Goal: Use online tool/utility: Utilize a website feature to perform a specific function

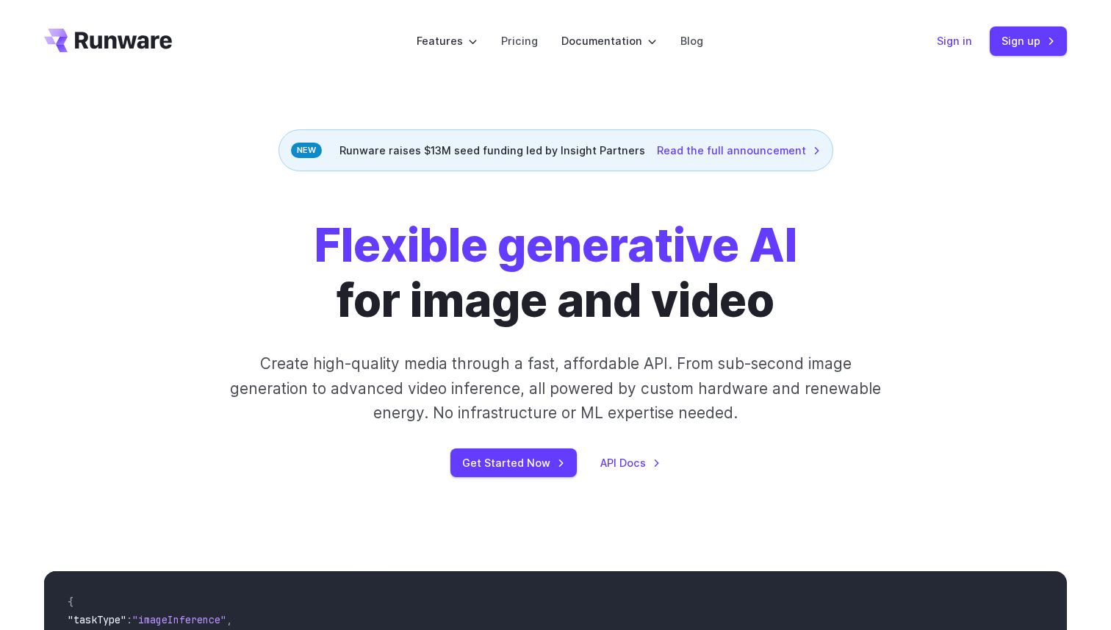
click at [972, 45] on link "Sign in" at bounding box center [954, 40] width 35 height 17
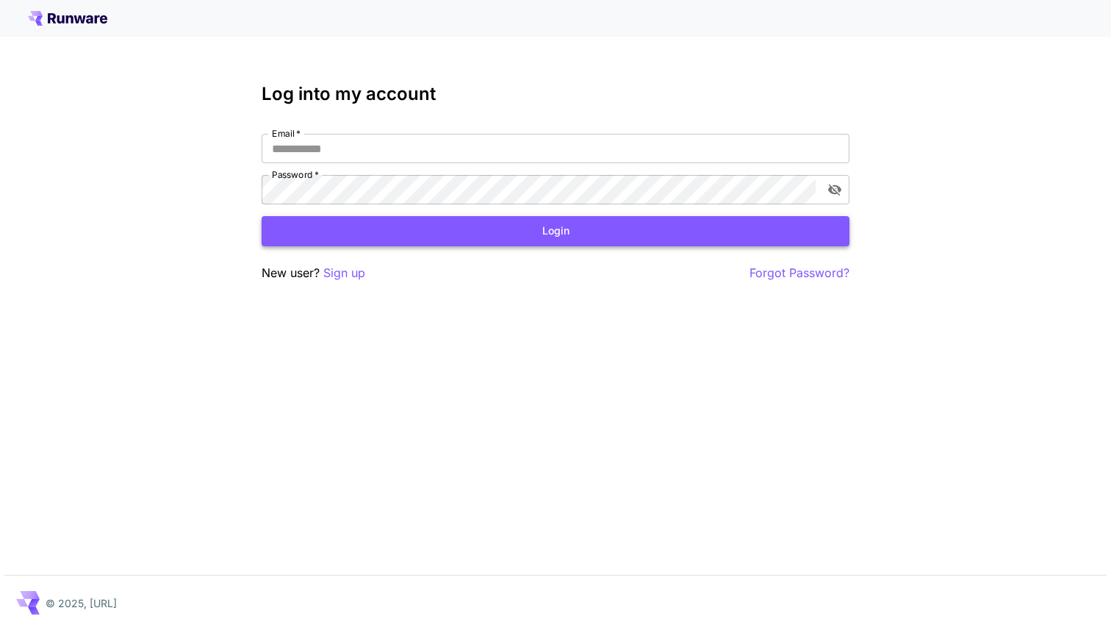
type input "**********"
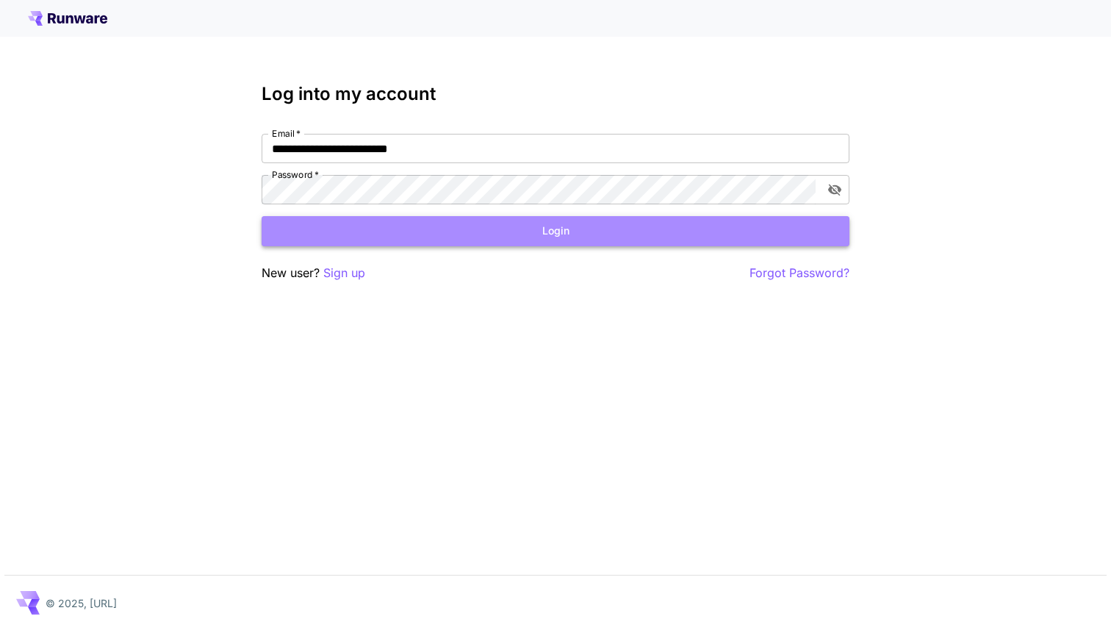
click at [544, 232] on button "Login" at bounding box center [556, 231] width 588 height 30
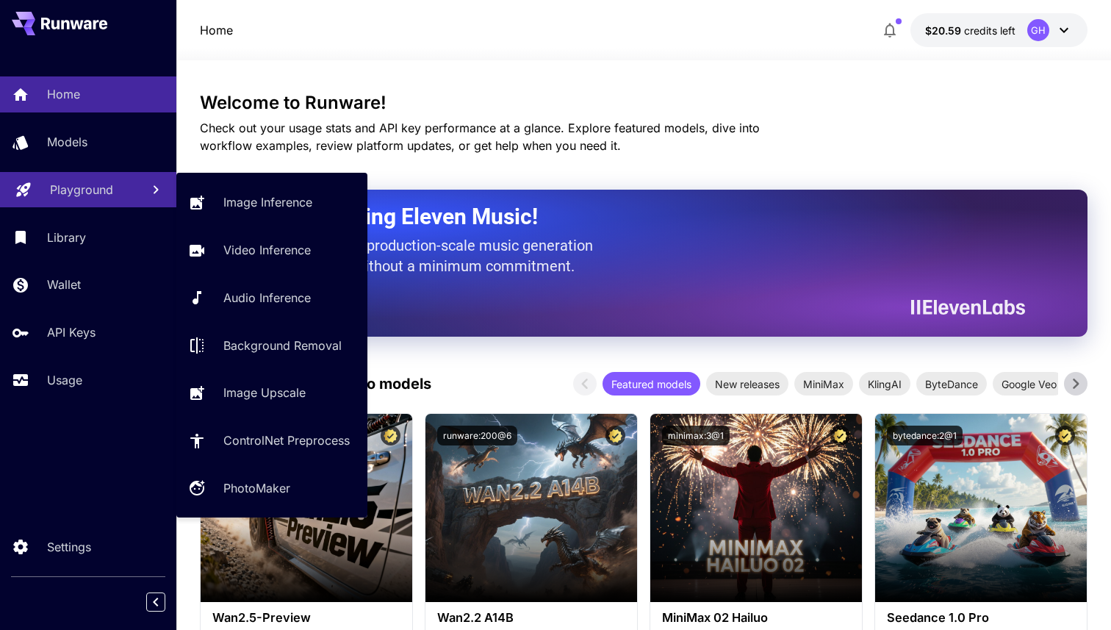
click at [80, 196] on p "Playground" at bounding box center [81, 190] width 63 height 18
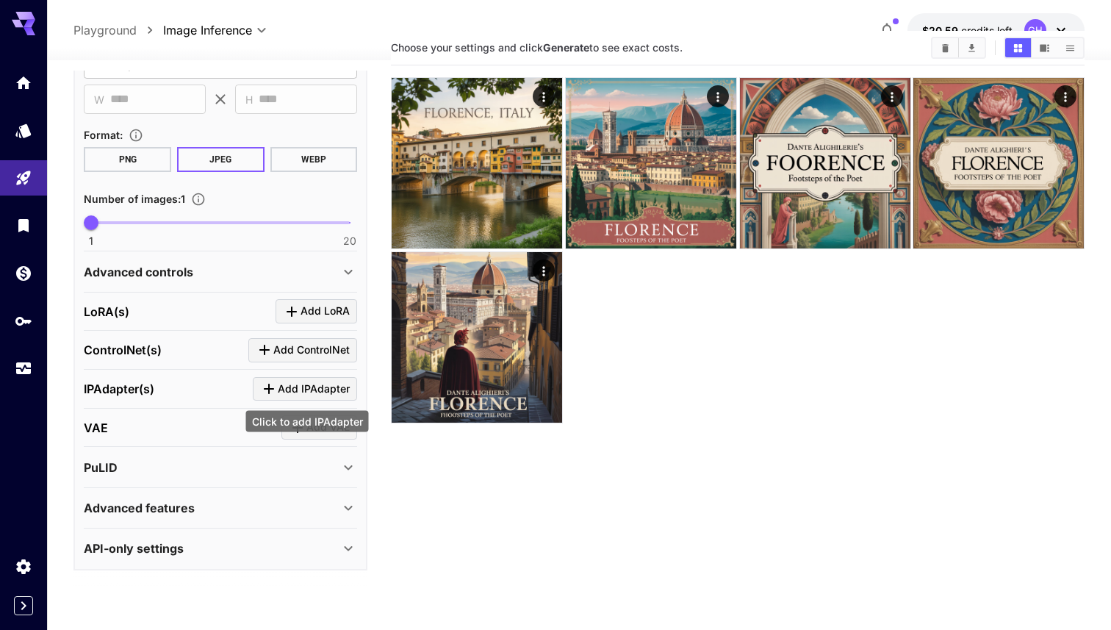
scroll to position [40, 0]
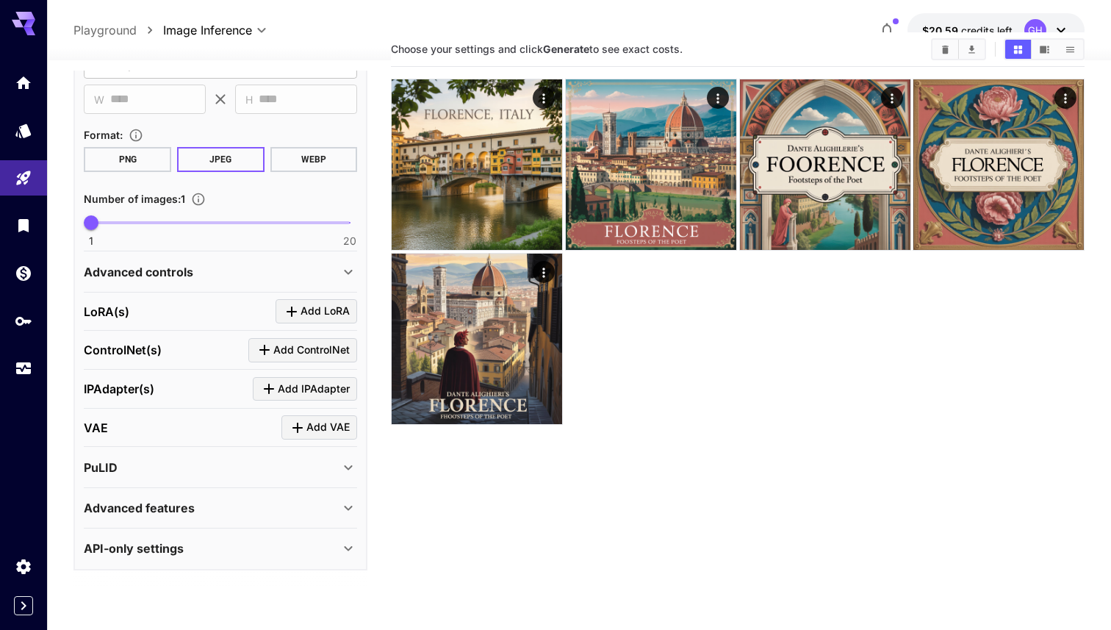
click at [349, 546] on icon at bounding box center [349, 548] width 18 height 18
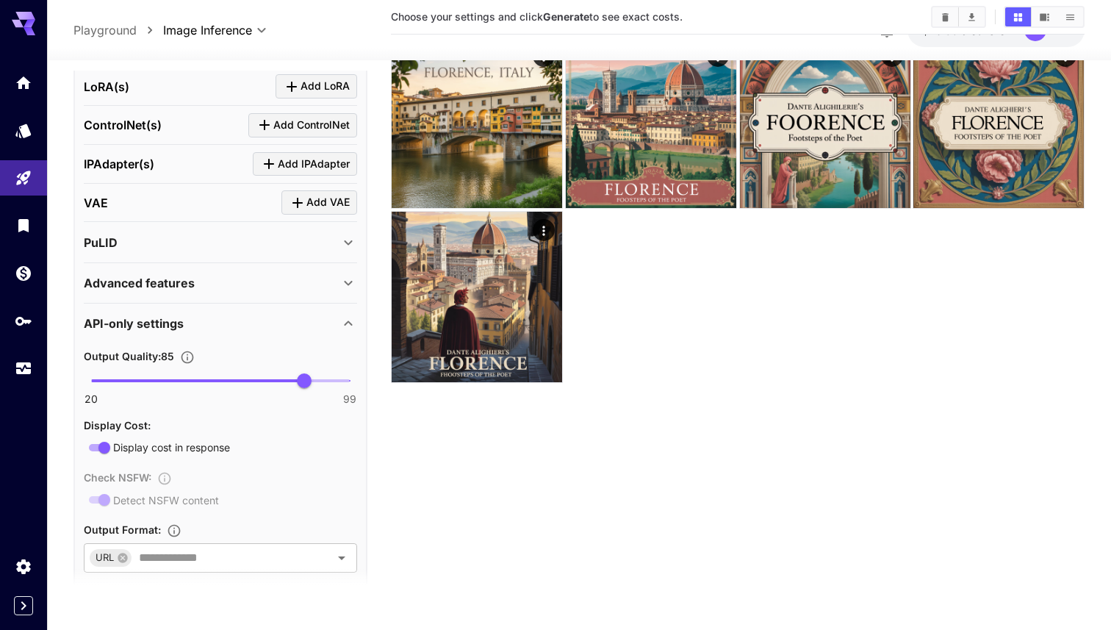
scroll to position [573, 0]
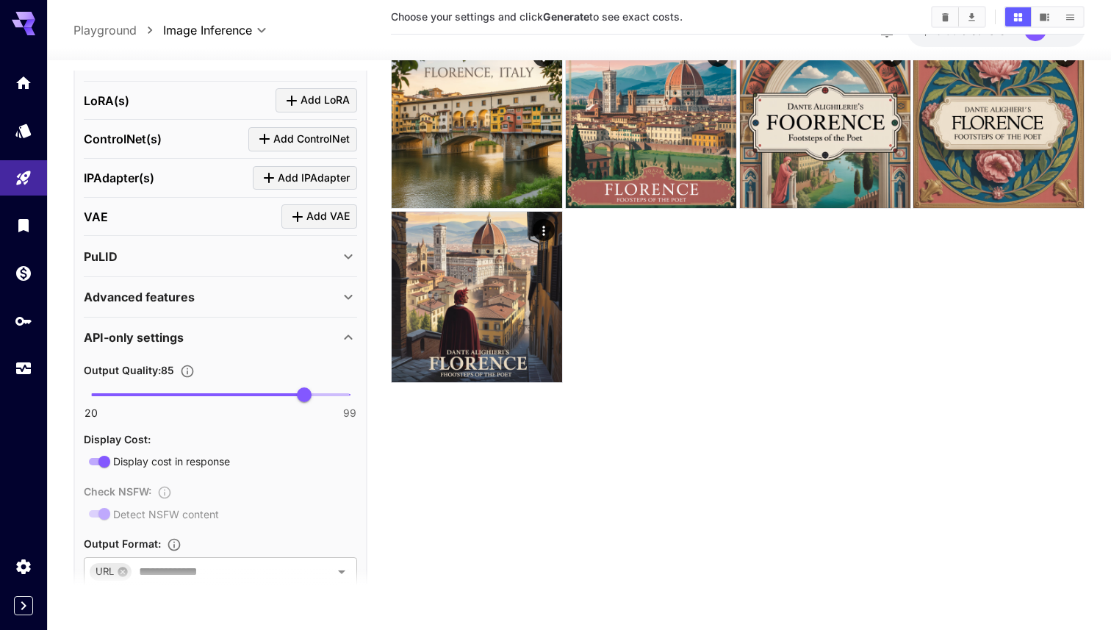
click at [351, 297] on icon at bounding box center [349, 297] width 18 height 18
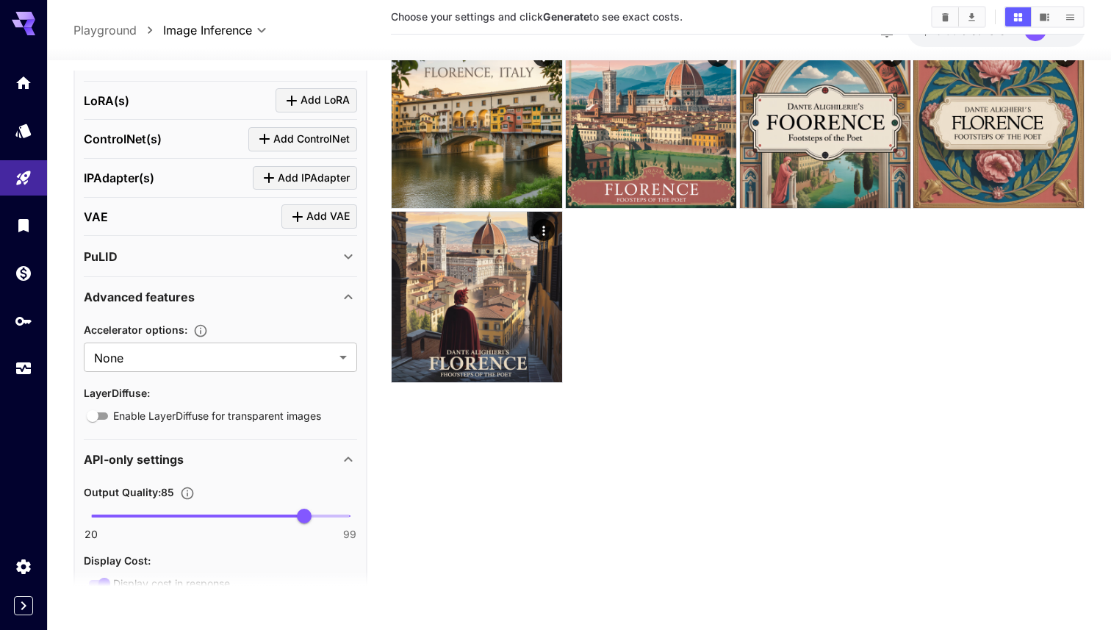
click at [351, 297] on icon at bounding box center [349, 296] width 8 height 5
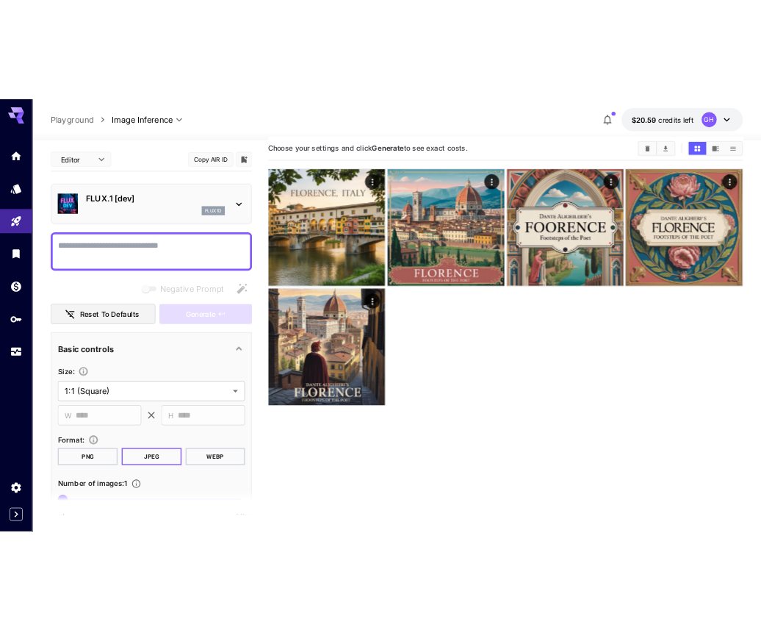
scroll to position [0, 0]
